Goal: Information Seeking & Learning: Learn about a topic

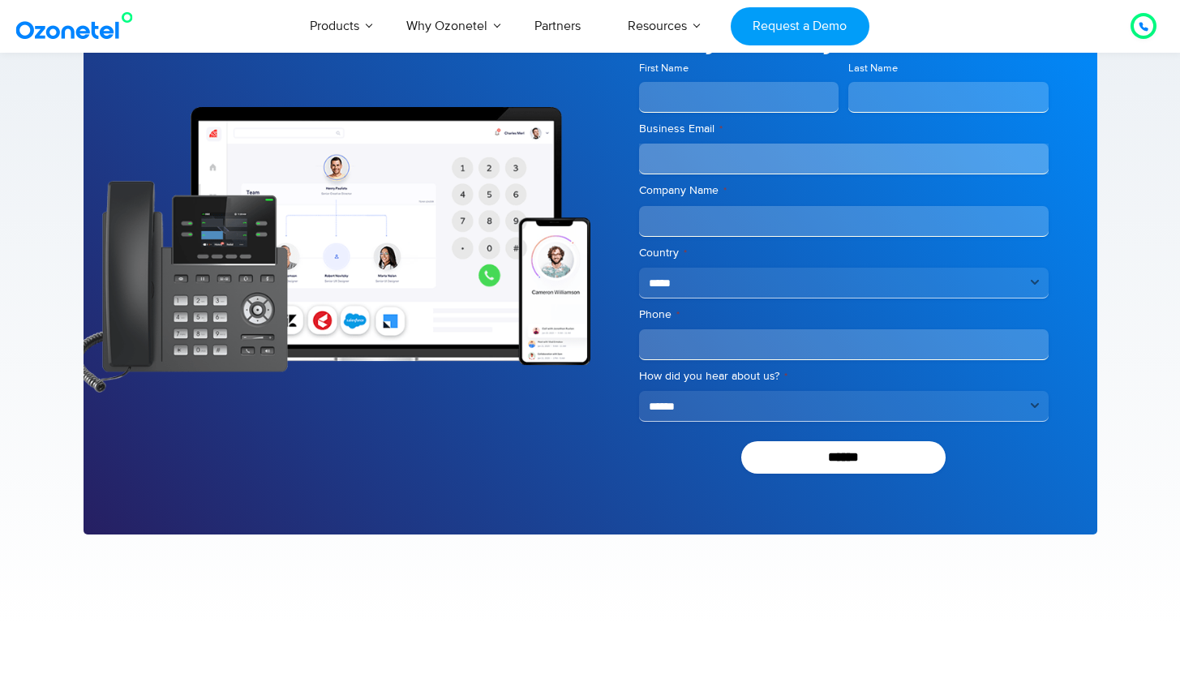
scroll to position [2505, 0]
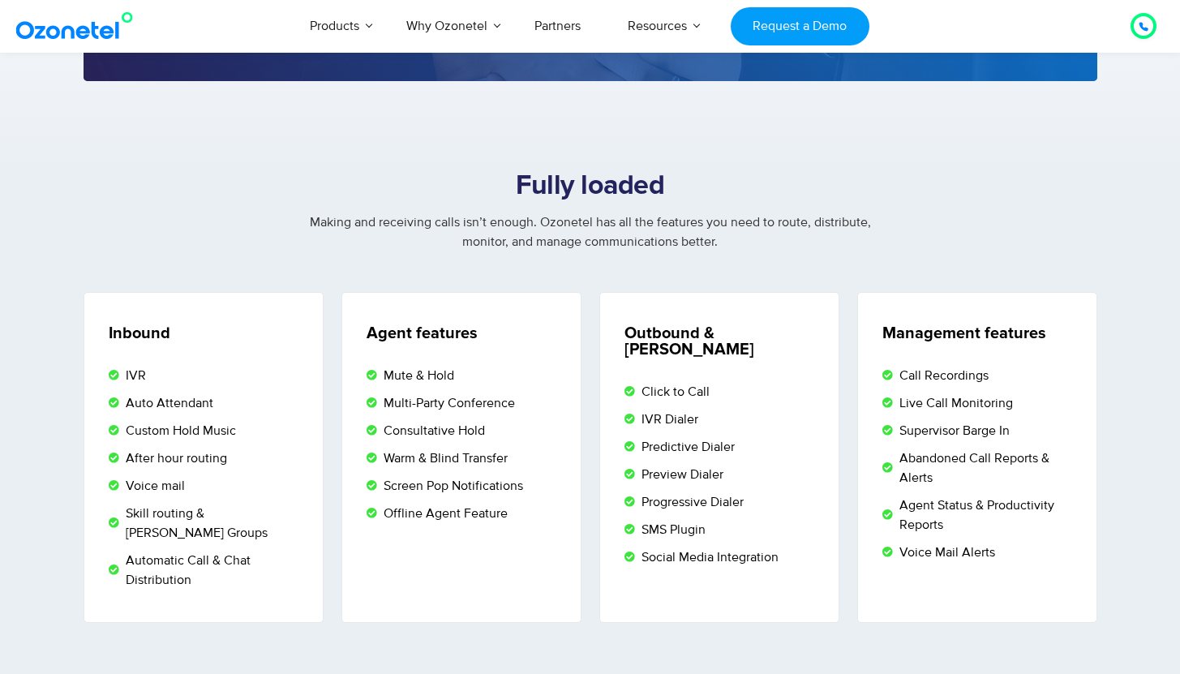
click at [56, 24] on img at bounding box center [77, 25] width 131 height 29
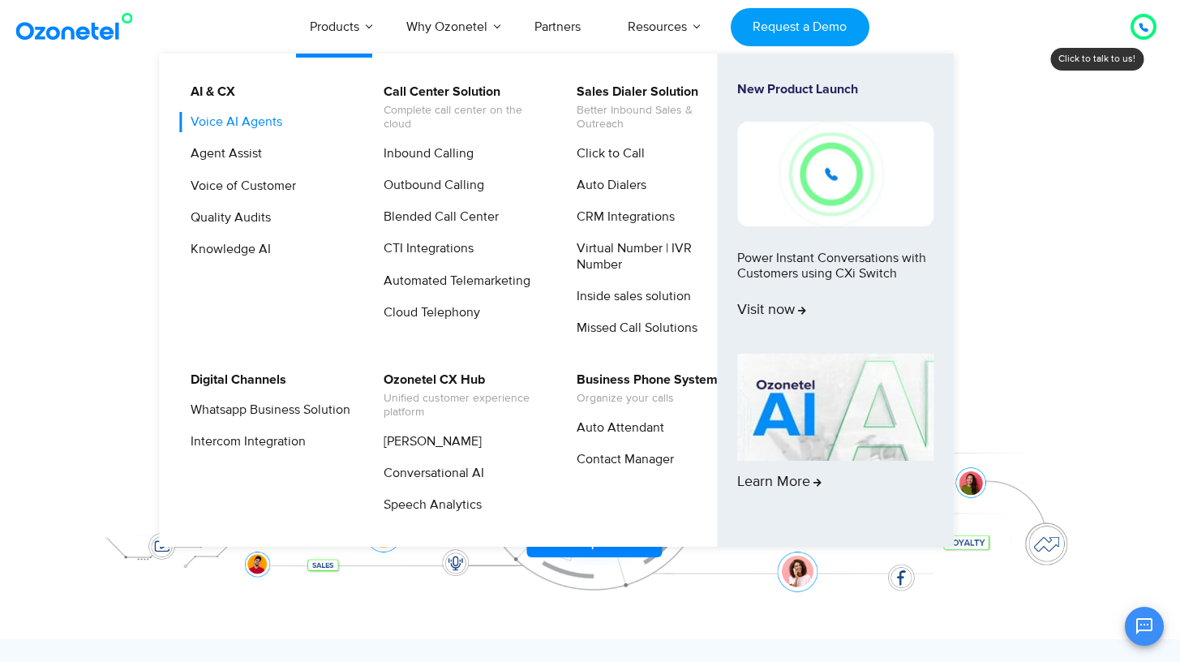
click at [243, 126] on link "Voice AI Agents" at bounding box center [232, 122] width 105 height 20
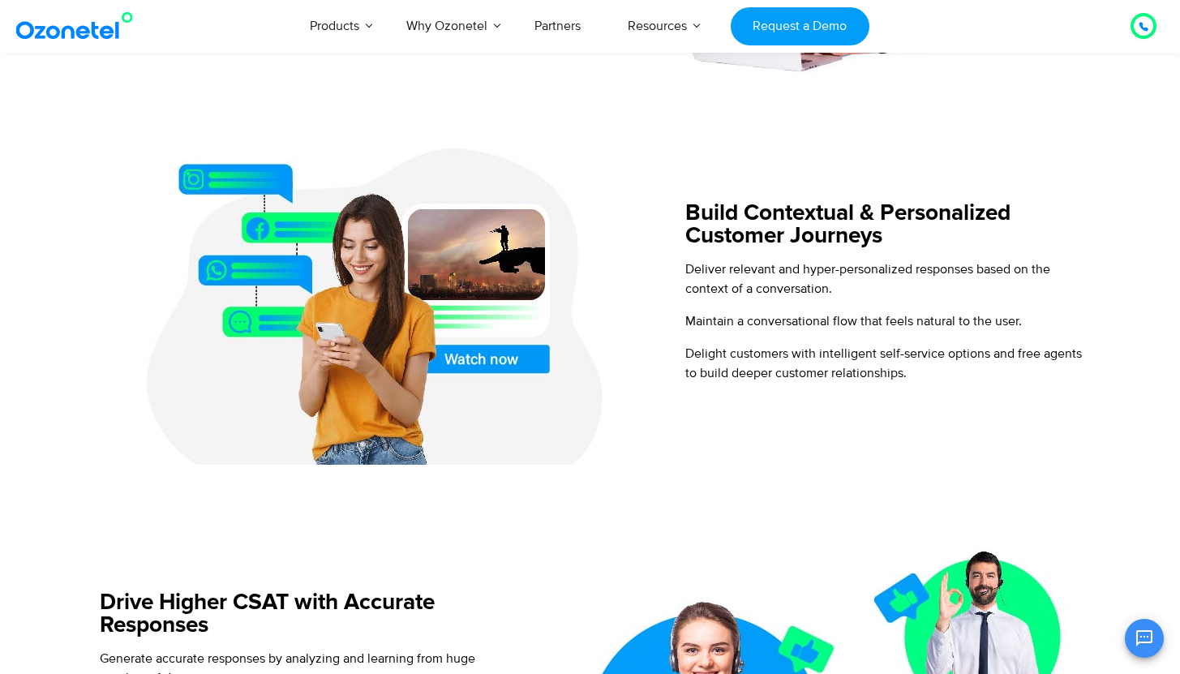
scroll to position [1019, 0]
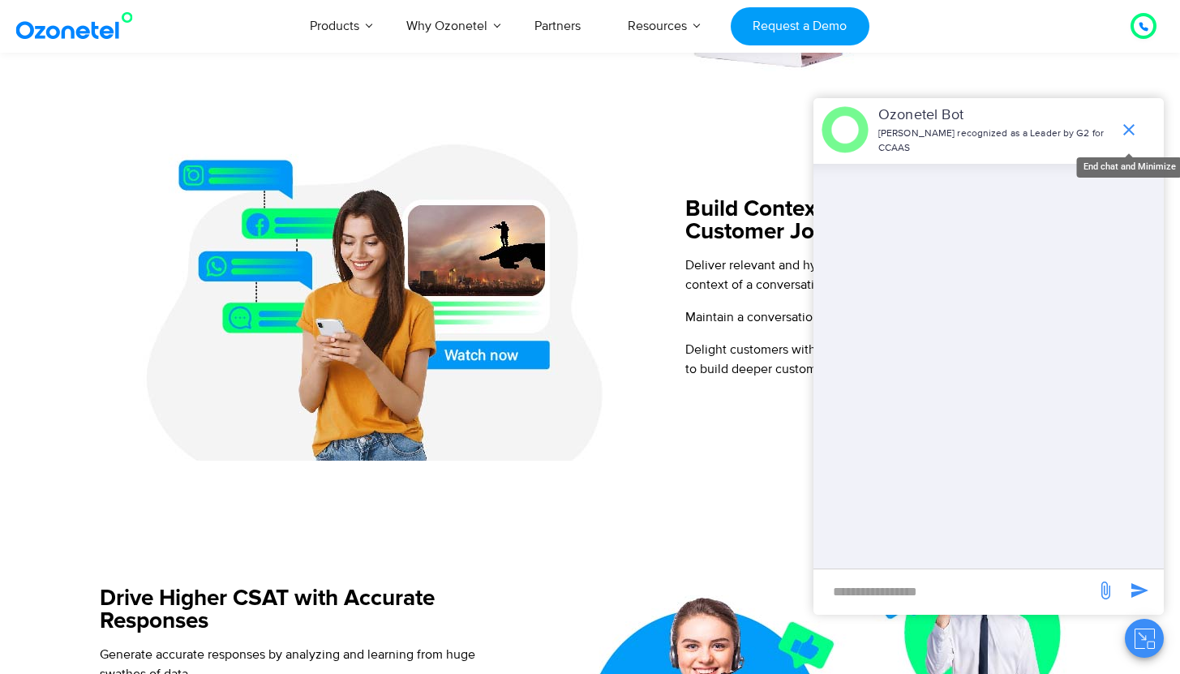
click at [1137, 129] on icon "end chat or minimize" at bounding box center [1128, 129] width 19 height 19
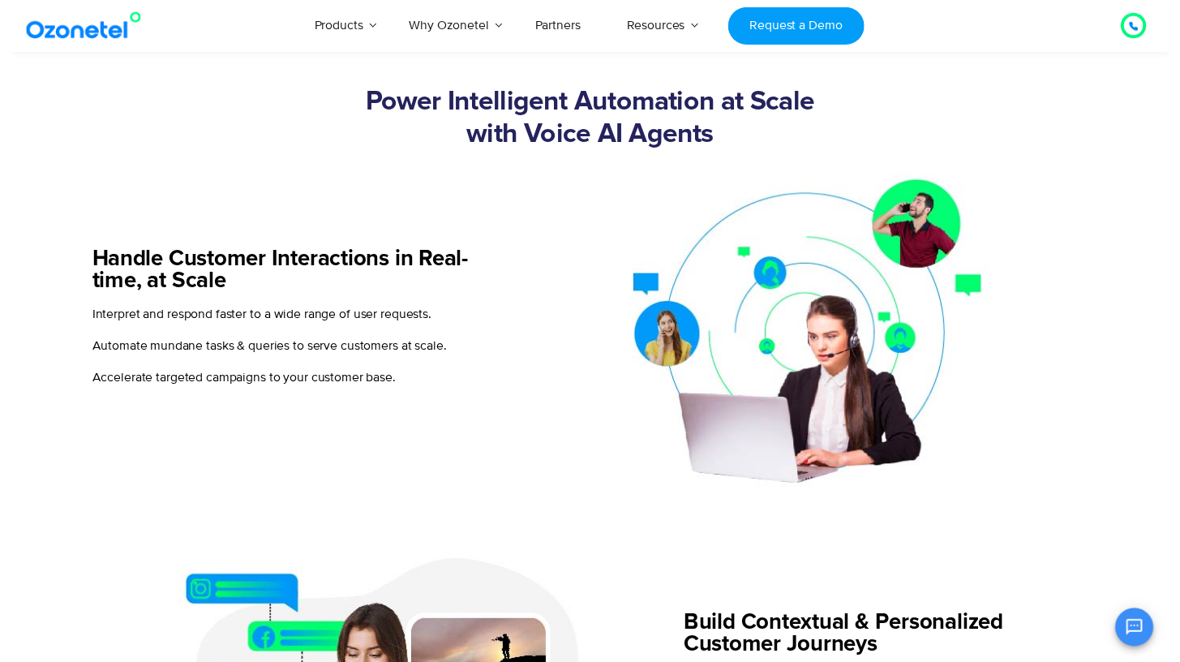
scroll to position [0, 0]
